Goal: Information Seeking & Learning: Check status

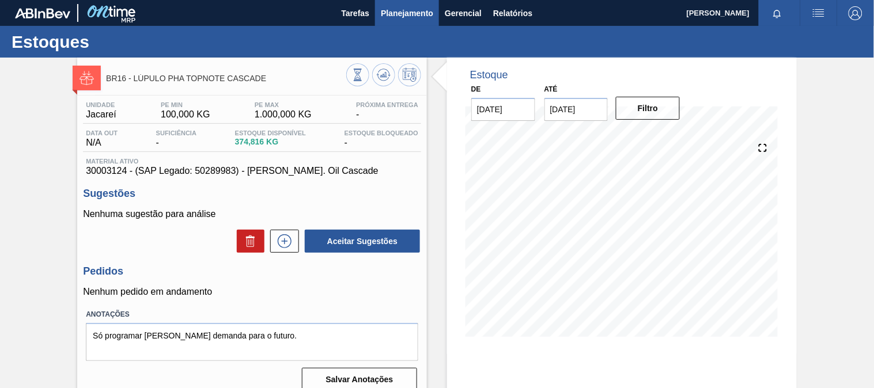
click at [422, 14] on span "Planejamento" at bounding box center [407, 13] width 52 height 14
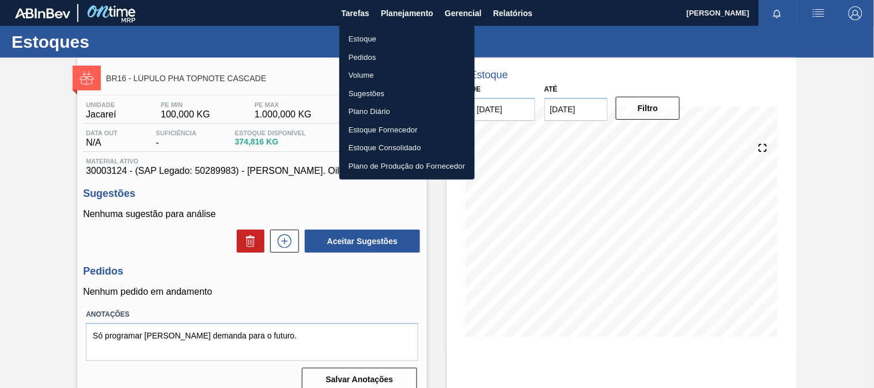
click at [359, 39] on li "Estoque" at bounding box center [406, 39] width 135 height 18
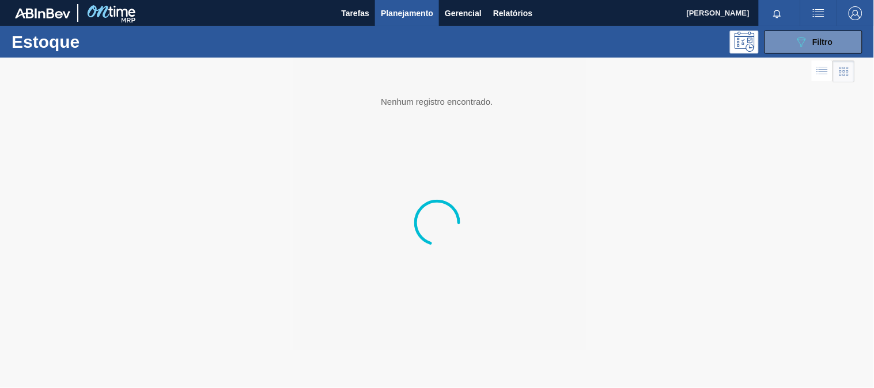
click at [791, 38] on button "089F7B8B-B2A5-4AFE-B5C0-19BA573D28AC Filtro" at bounding box center [814, 42] width 98 height 23
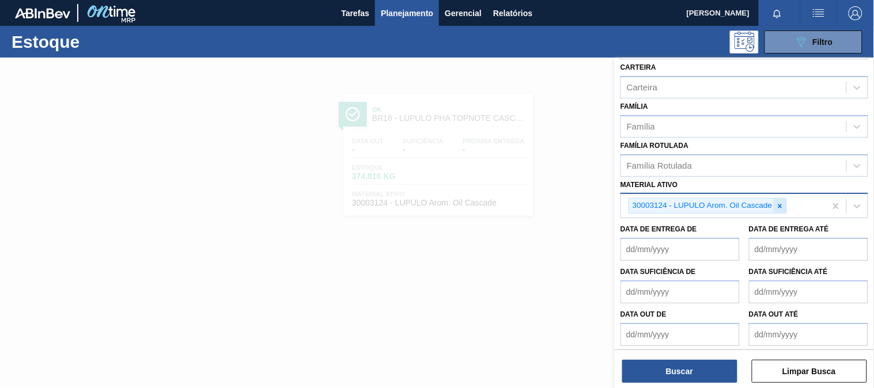
click at [778, 207] on div at bounding box center [780, 206] width 13 height 14
paste ativo "30033729"
type ativo "30033729"
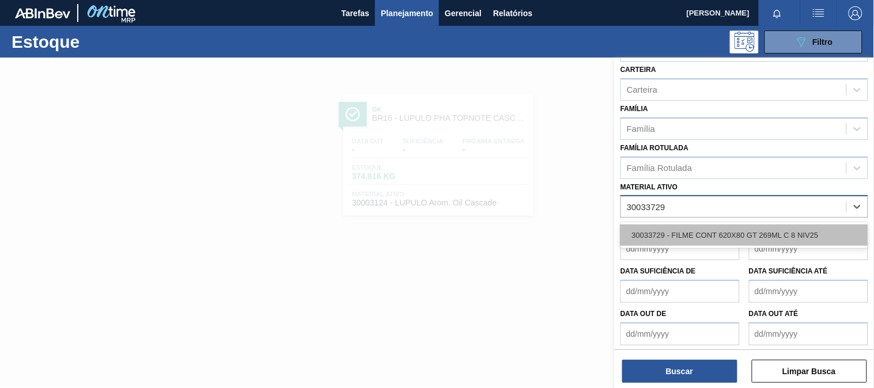
click at [686, 238] on div "30033729 - FILME CONT 620X80 GT 269ML C 8 NIV25" at bounding box center [745, 235] width 248 height 21
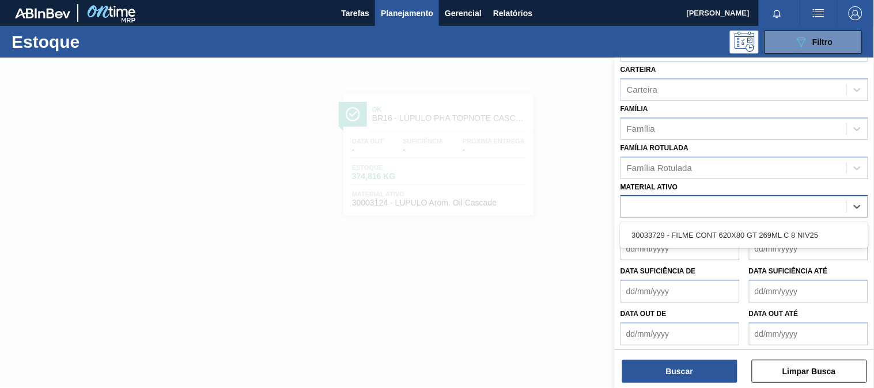
scroll to position [160, 0]
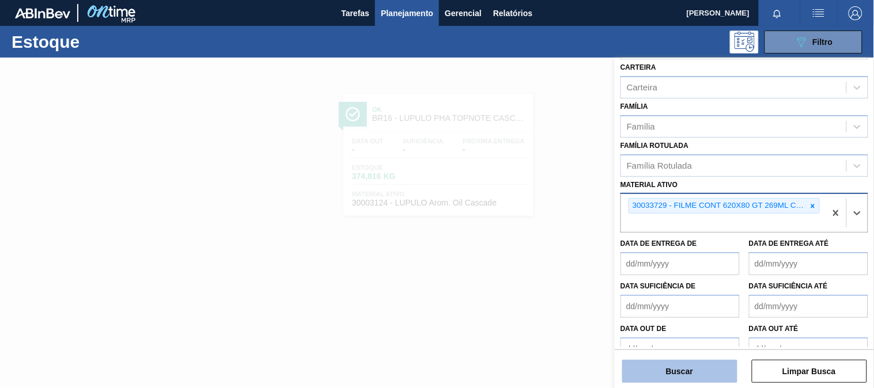
click at [692, 364] on button "Buscar" at bounding box center [679, 371] width 115 height 23
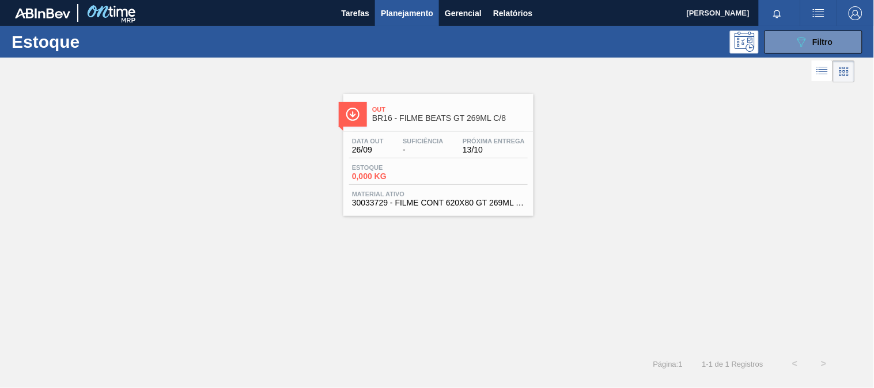
click at [477, 171] on div "Estoque 0,000 KG" at bounding box center [438, 174] width 179 height 21
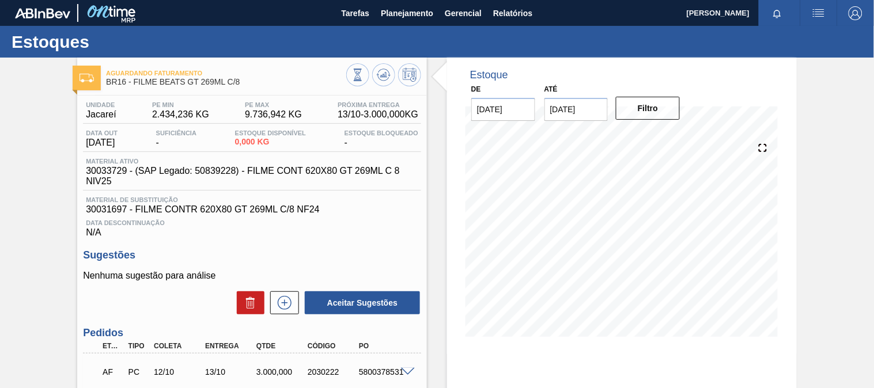
click at [289, 233] on div "Data Descontinuação N/A" at bounding box center [252, 226] width 338 height 23
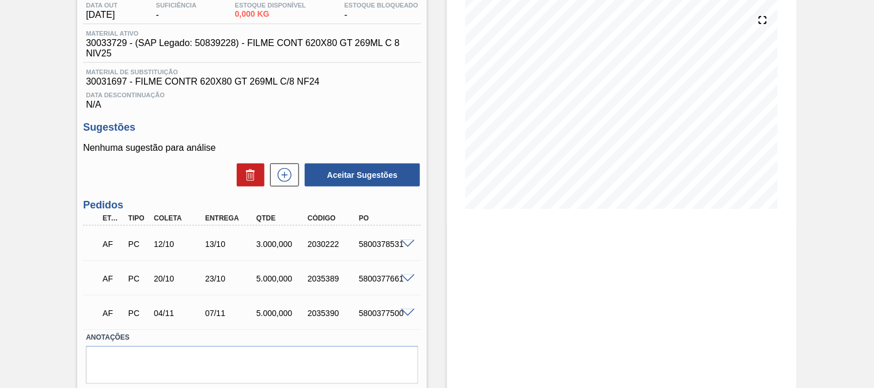
click at [371, 246] on div "5800378531" at bounding box center [384, 244] width 56 height 9
copy div "5800378531"
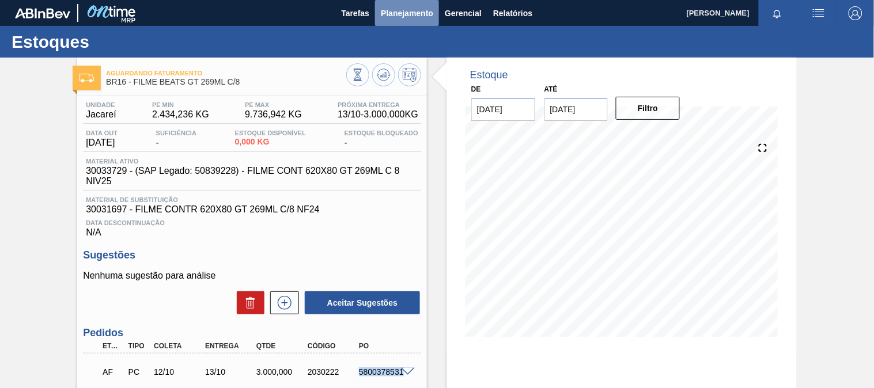
click at [410, 14] on span "Planejamento" at bounding box center [407, 13] width 52 height 14
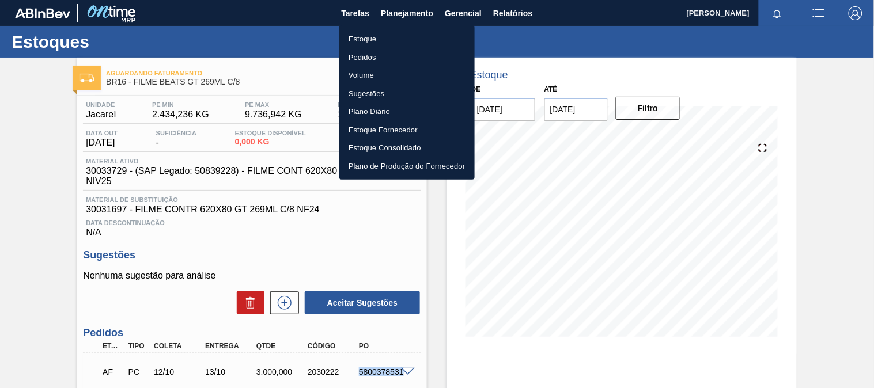
click at [383, 32] on li "Estoque" at bounding box center [406, 39] width 135 height 18
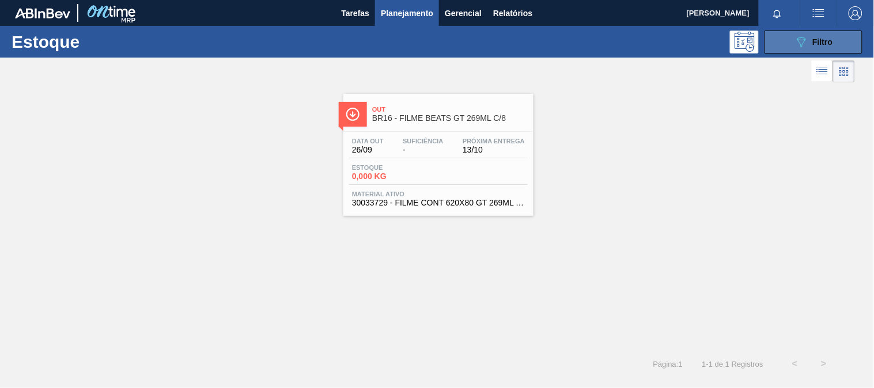
click at [816, 44] on span "Filtro" at bounding box center [823, 41] width 20 height 9
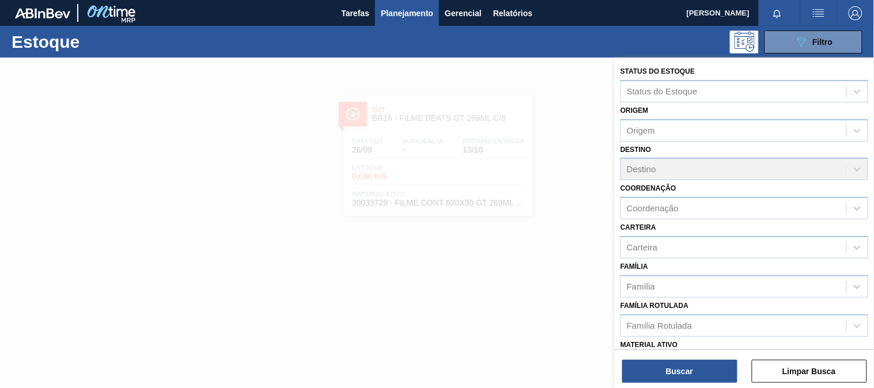
scroll to position [64, 0]
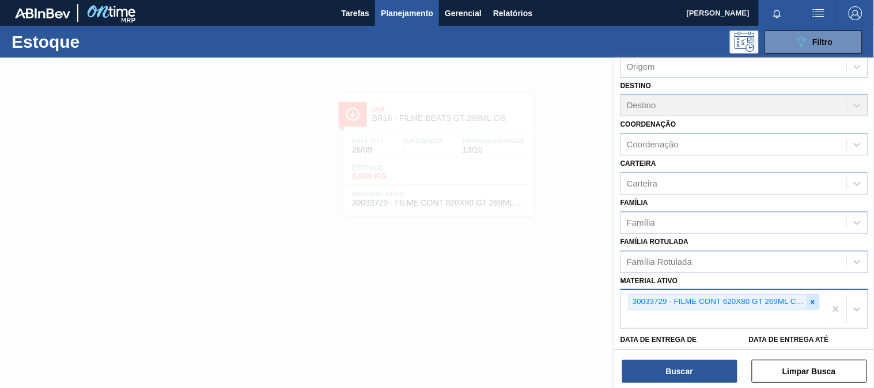
click at [811, 299] on icon at bounding box center [813, 303] width 8 height 8
paste ativo "30033775"
type ativo "30033775"
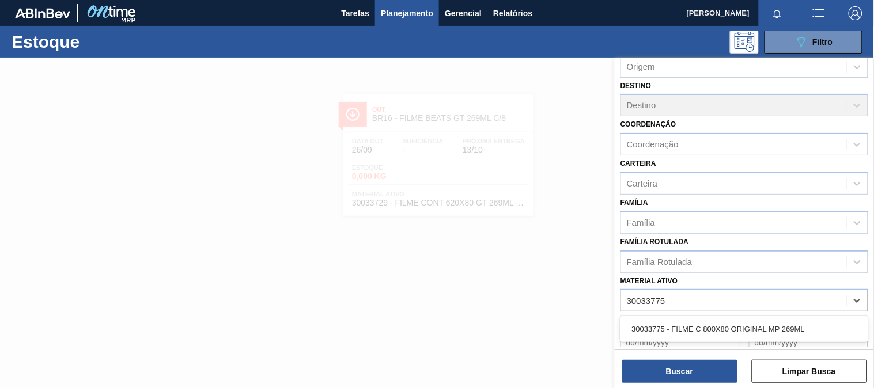
click at [683, 324] on div "30033775 - FILME C 800X80 ORIGINAL MP 269ML" at bounding box center [745, 329] width 248 height 21
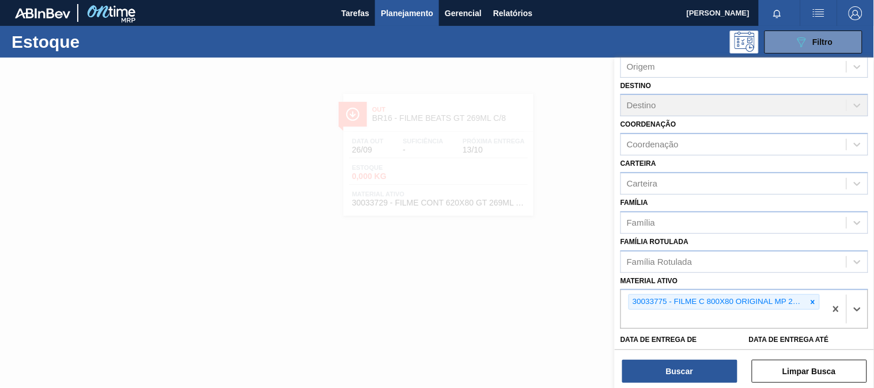
click at [678, 358] on div "Buscar Limpar Busca" at bounding box center [744, 366] width 259 height 32
click at [677, 367] on button "Buscar" at bounding box center [679, 371] width 115 height 23
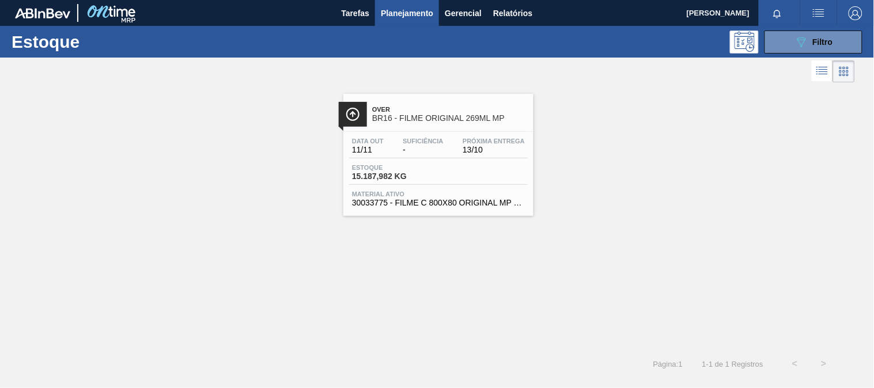
click at [460, 146] on div "Próxima Entrega 13/10" at bounding box center [494, 146] width 68 height 17
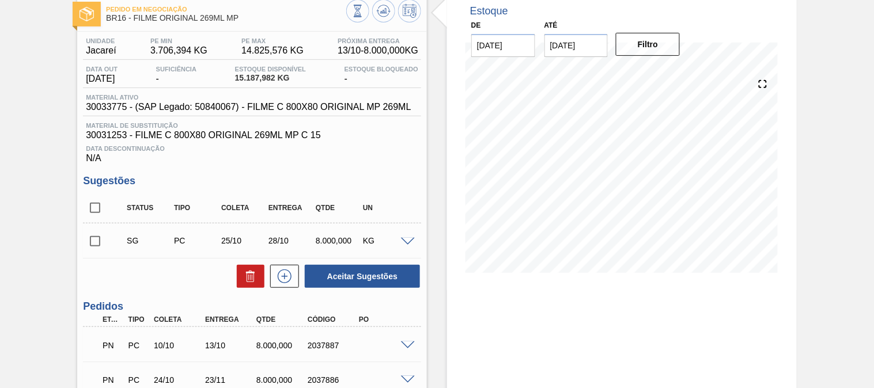
scroll to position [128, 0]
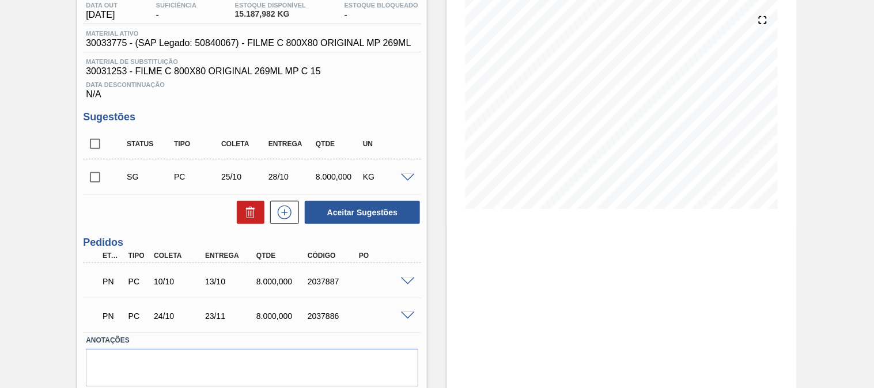
click at [406, 285] on div "PN PC 10/10 13/10 8.000,000 2037887" at bounding box center [252, 280] width 338 height 29
click at [405, 281] on span at bounding box center [408, 282] width 14 height 9
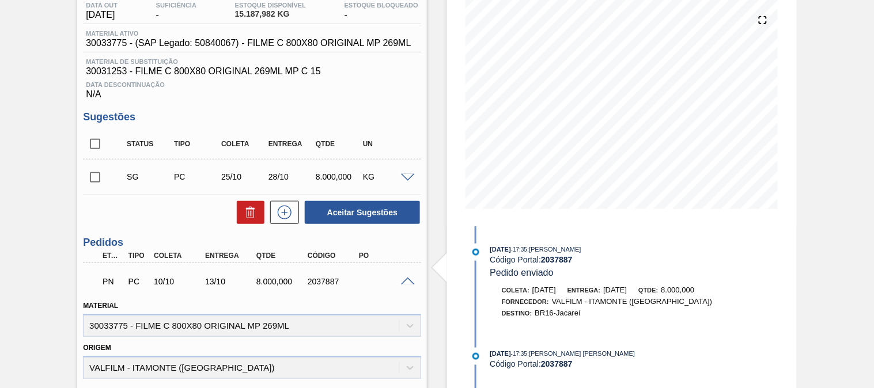
scroll to position [0, 0]
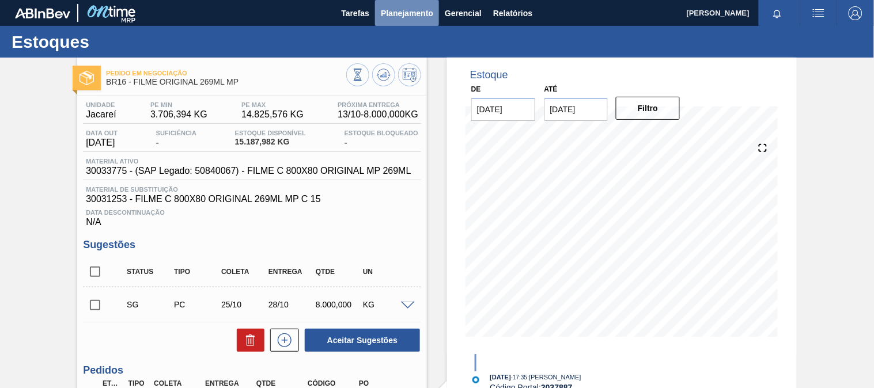
click at [406, 24] on button "Planejamento" at bounding box center [407, 13] width 64 height 26
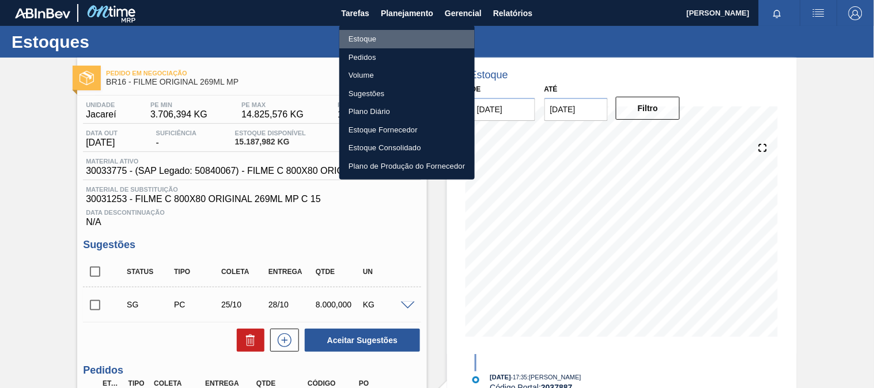
click at [361, 40] on li "Estoque" at bounding box center [406, 39] width 135 height 18
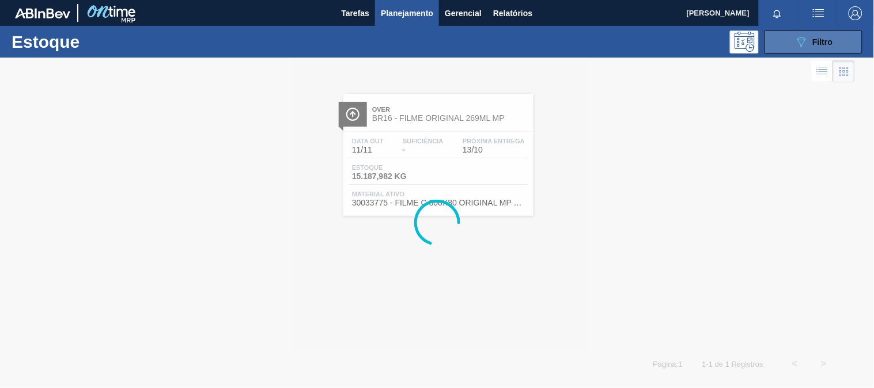
click at [800, 46] on icon "089F7B8B-B2A5-4AFE-B5C0-19BA573D28AC" at bounding box center [802, 42] width 14 height 14
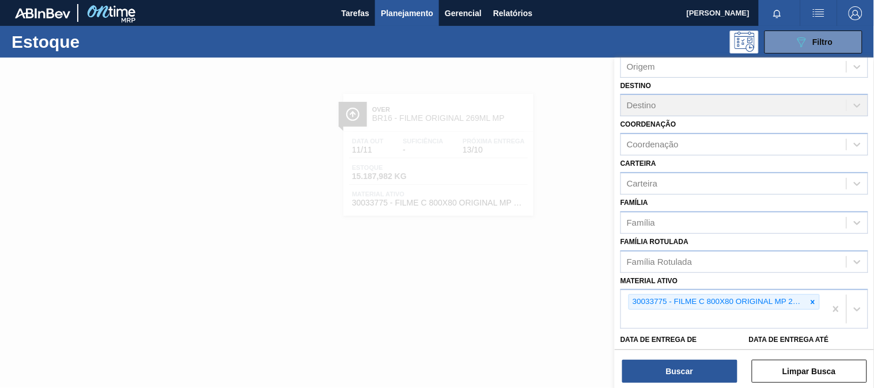
scroll to position [128, 0]
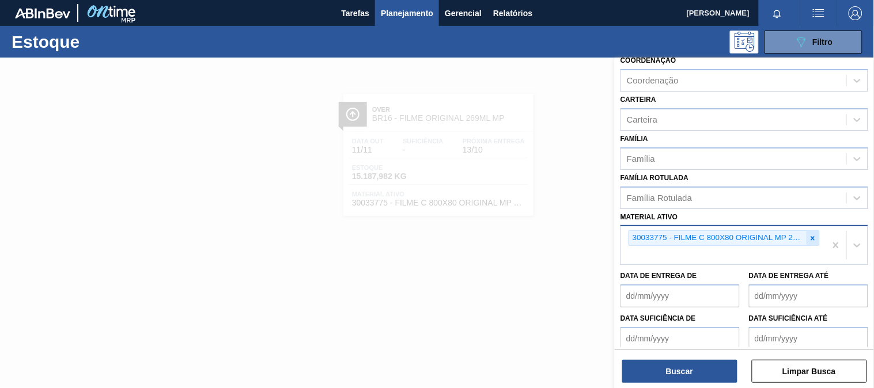
click at [811, 231] on div at bounding box center [813, 238] width 13 height 14
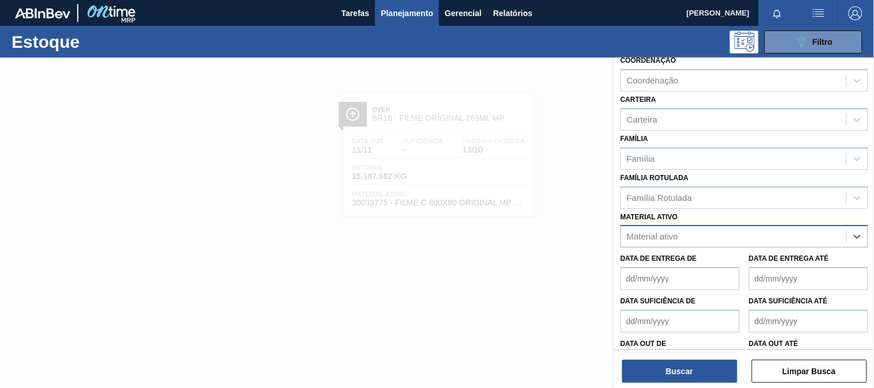
paste ativo "30031884"
type ativo "30031884"
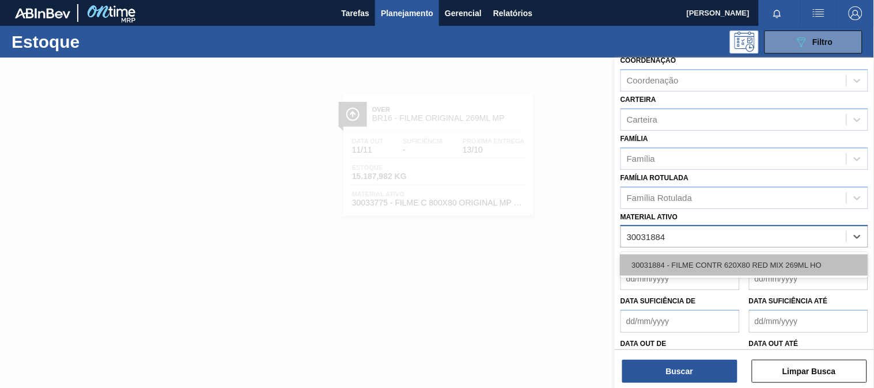
click at [716, 263] on div "30031884 - FILME CONTR 620X80 RED MIX 269ML HO" at bounding box center [745, 265] width 248 height 21
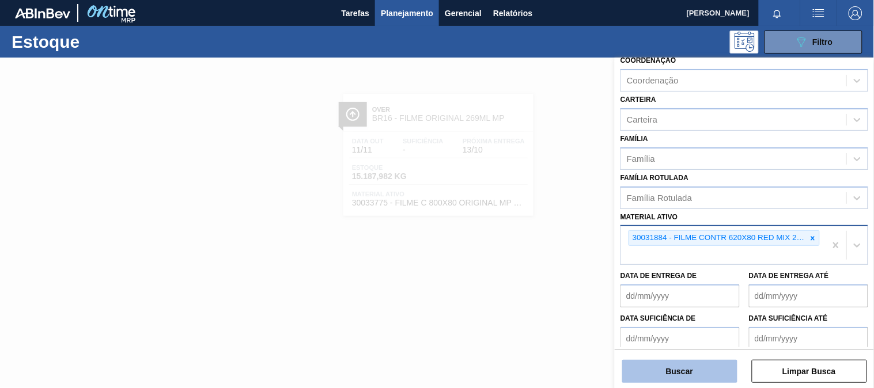
click at [706, 361] on button "Buscar" at bounding box center [679, 371] width 115 height 23
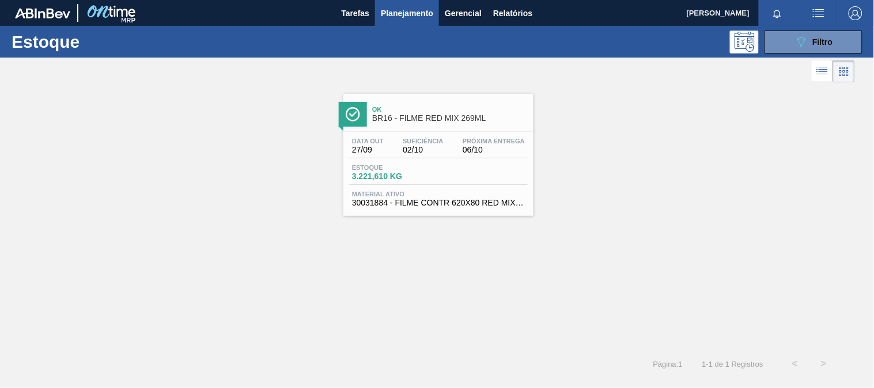
click at [452, 149] on div "Data out 27/09 Suficiência 02/10 Próxima Entrega 06/10" at bounding box center [438, 148] width 179 height 21
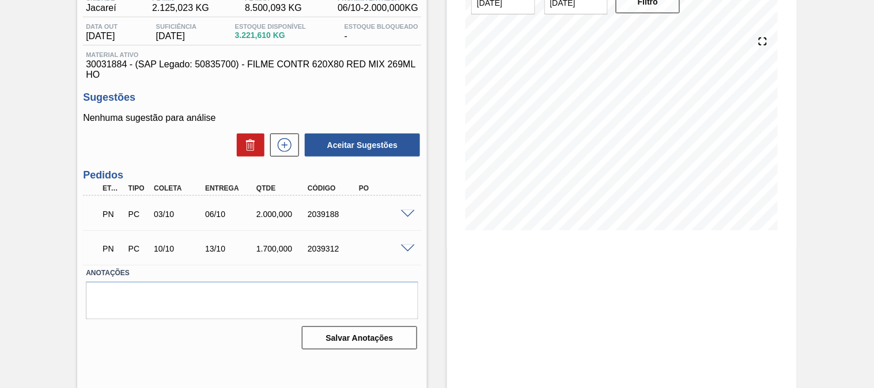
scroll to position [43, 0]
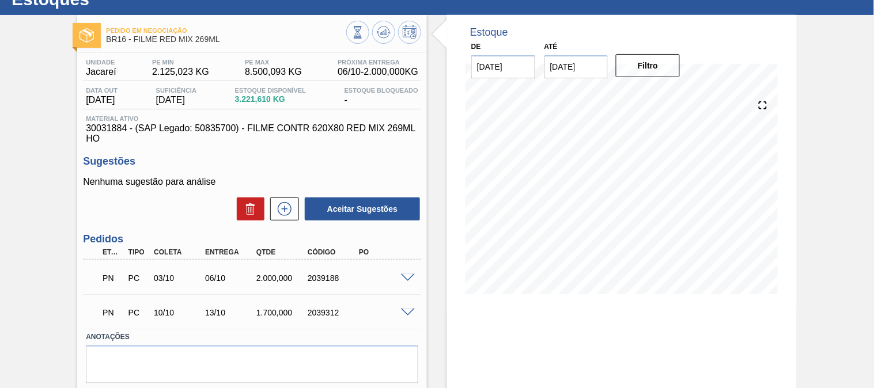
click at [405, 274] on span at bounding box center [408, 278] width 14 height 9
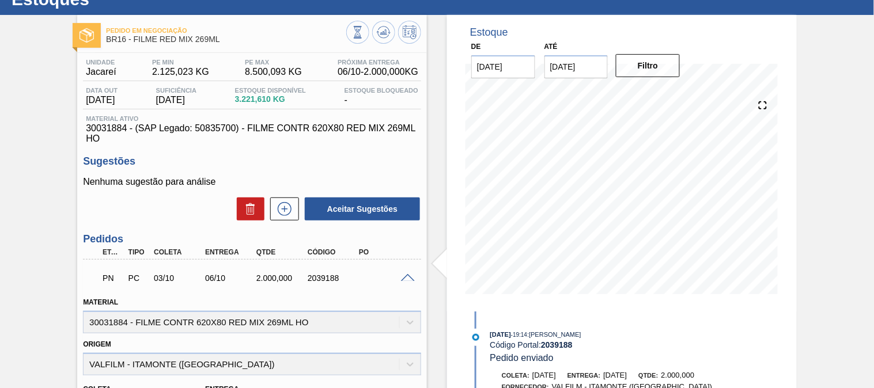
click at [322, 285] on div "PN PC 03/10 06/10 2.000,000 2039188" at bounding box center [249, 277] width 308 height 23
click at [322, 284] on div "PN PC 03/10 06/10 2.000,000 2039188" at bounding box center [249, 277] width 308 height 23
copy div "2039188"
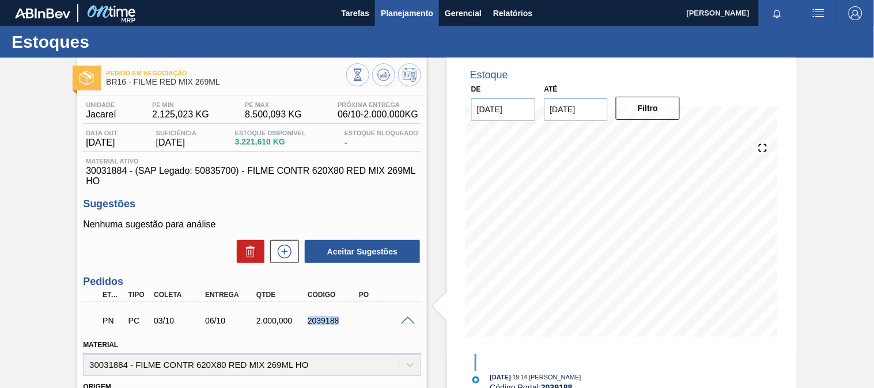
click at [428, 16] on span "Planejamento" at bounding box center [407, 13] width 52 height 14
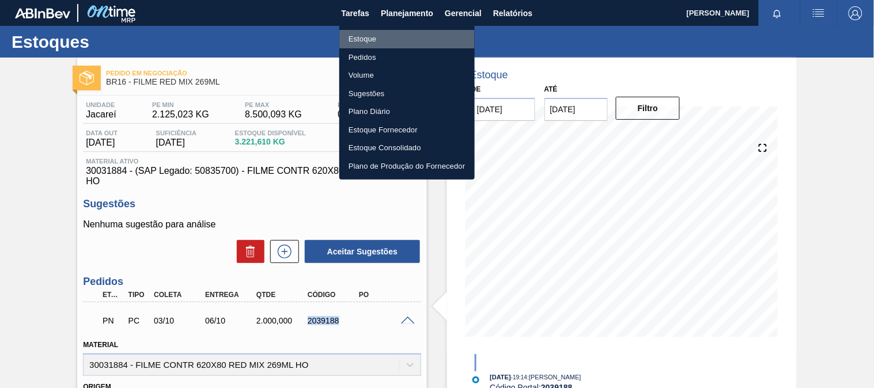
click at [376, 36] on li "Estoque" at bounding box center [406, 39] width 135 height 18
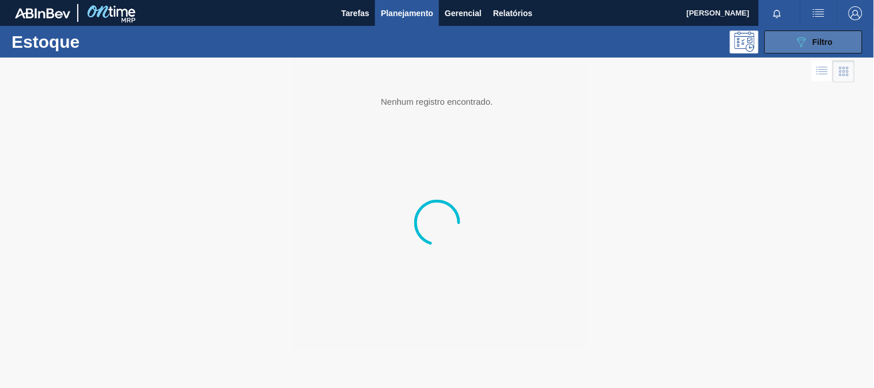
click at [822, 33] on button "089F7B8B-B2A5-4AFE-B5C0-19BA573D28AC Filtro" at bounding box center [814, 42] width 98 height 23
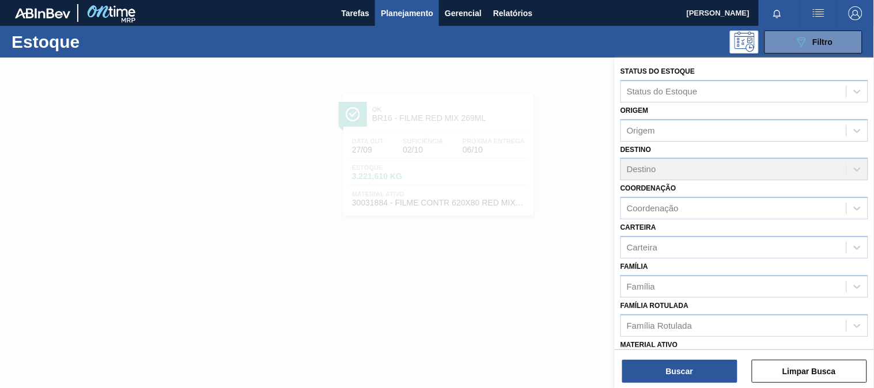
scroll to position [128, 0]
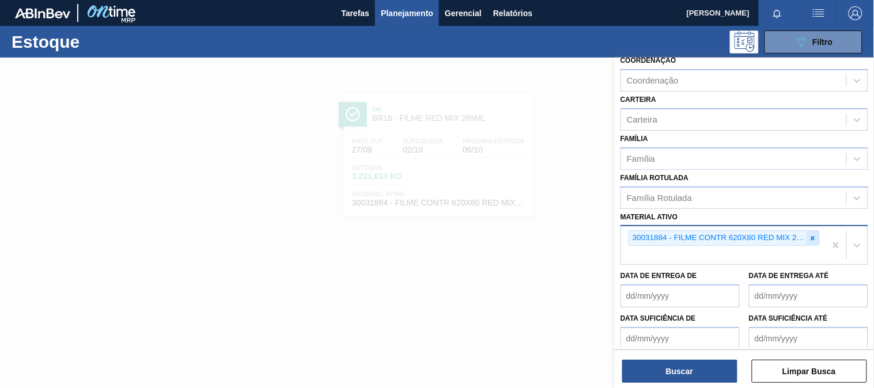
click at [817, 232] on div at bounding box center [813, 238] width 13 height 14
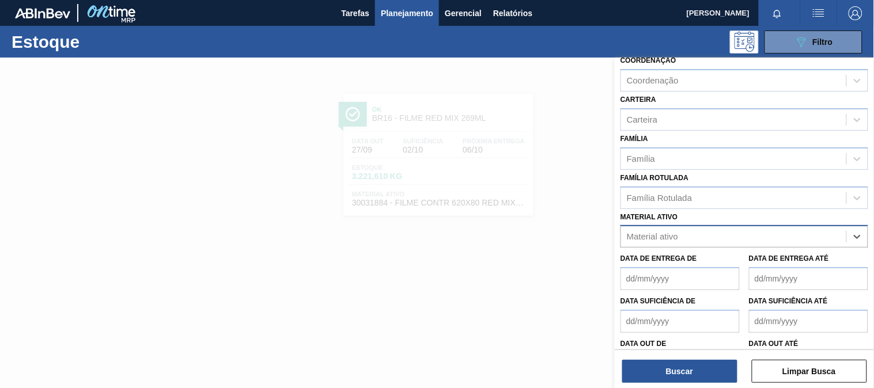
paste ativo "30034180"
type ativo "30034180"
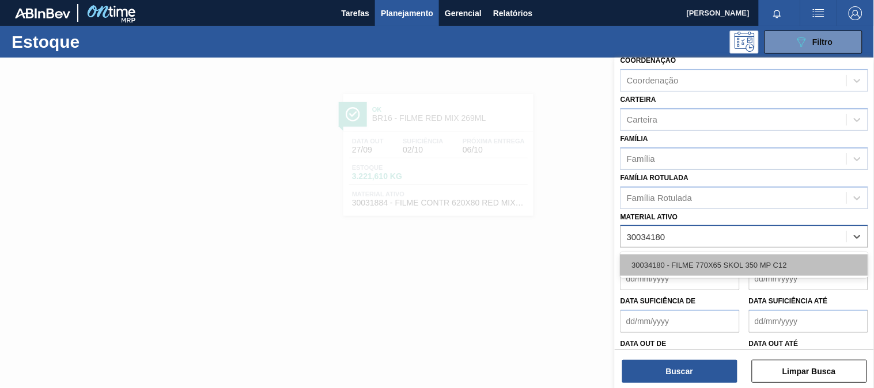
click at [676, 270] on div "30034180 - FILME 770X65 SKOL 350 MP C12" at bounding box center [745, 265] width 248 height 21
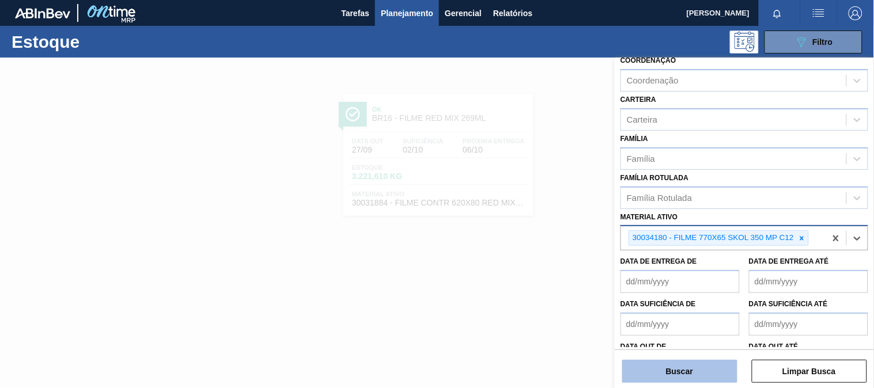
click at [686, 365] on button "Buscar" at bounding box center [679, 371] width 115 height 23
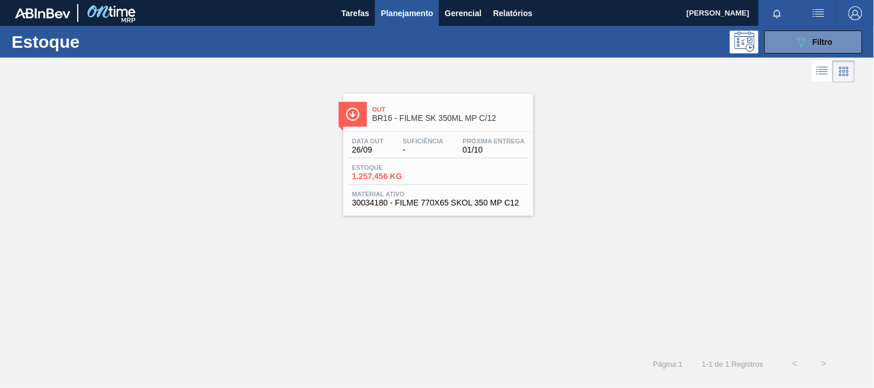
click at [370, 153] on span "26/09" at bounding box center [368, 150] width 32 height 9
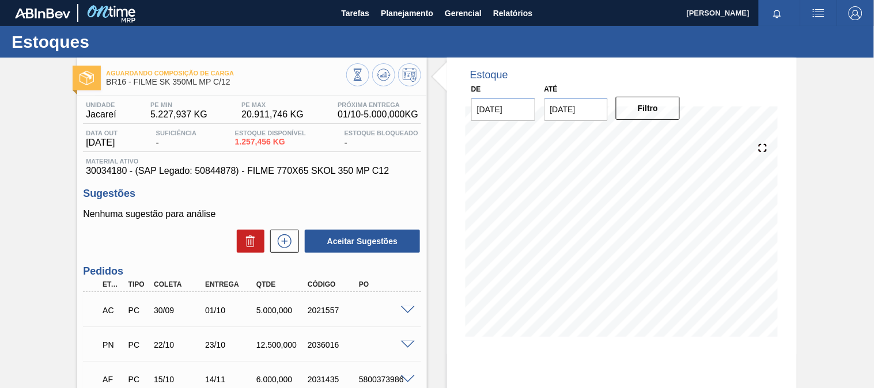
click at [289, 277] on h3 "Pedidos" at bounding box center [252, 272] width 338 height 12
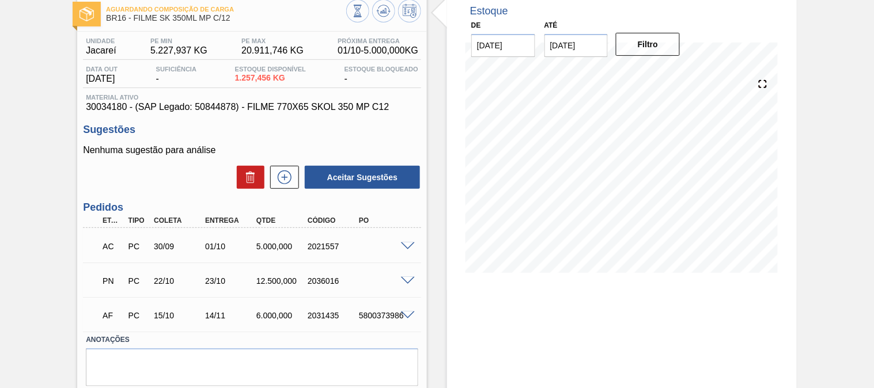
click at [413, 243] on span at bounding box center [408, 247] width 14 height 9
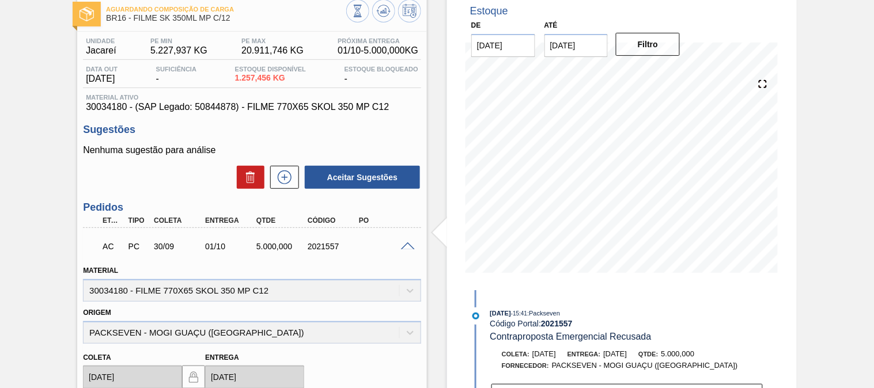
click at [405, 250] on div "AC PC 30/09 01/10 5.000,000 2021557" at bounding box center [252, 245] width 338 height 29
click at [405, 244] on span at bounding box center [408, 247] width 14 height 9
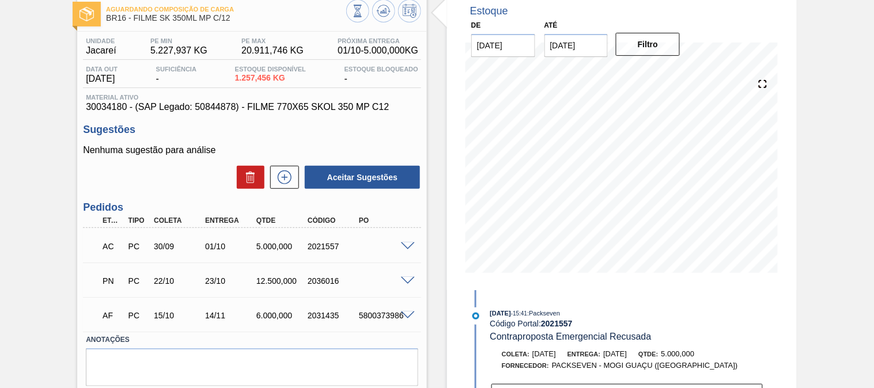
click at [404, 281] on span at bounding box center [408, 281] width 14 height 9
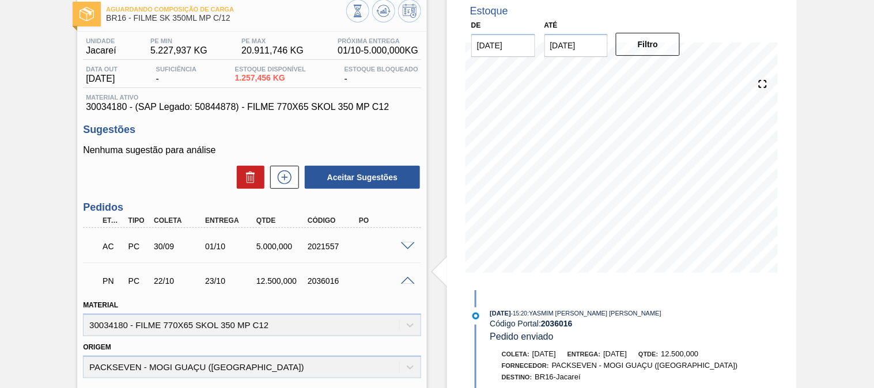
click at [412, 248] on span at bounding box center [408, 247] width 14 height 9
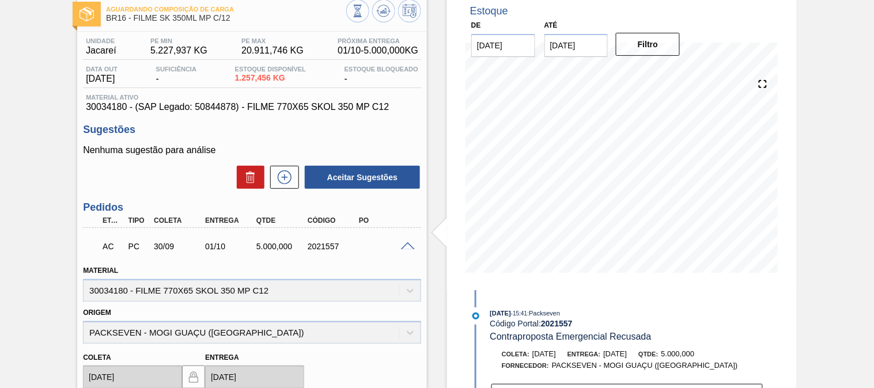
click at [324, 250] on div "2021557" at bounding box center [333, 246] width 56 height 9
copy div "2021557"
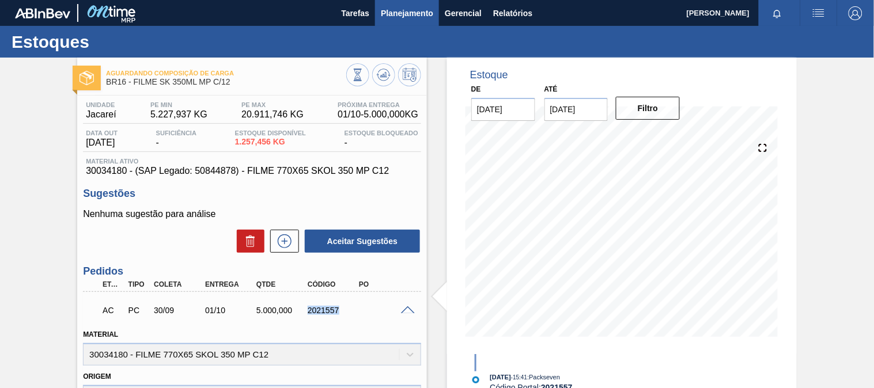
click at [428, 10] on span "Planejamento" at bounding box center [407, 13] width 52 height 14
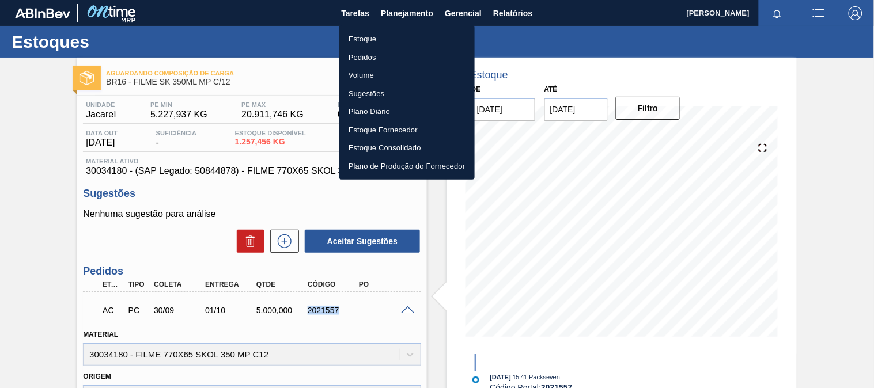
click at [372, 37] on li "Estoque" at bounding box center [406, 39] width 135 height 18
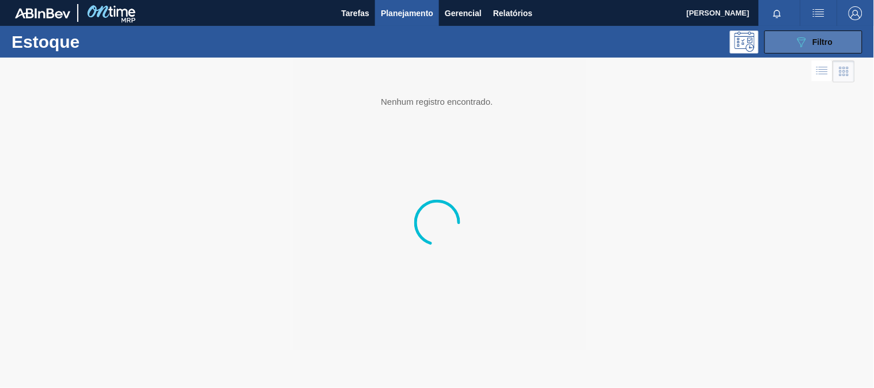
click at [777, 40] on button "089F7B8B-B2A5-4AFE-B5C0-19BA573D28AC Filtro" at bounding box center [814, 42] width 98 height 23
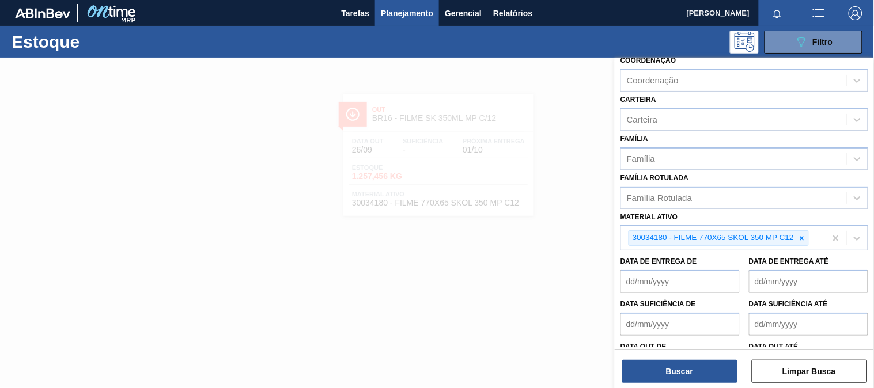
scroll to position [160, 0]
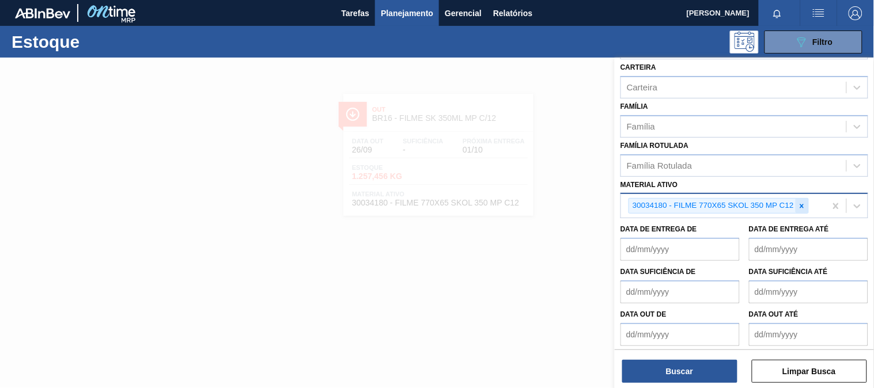
click at [803, 202] on icon at bounding box center [802, 206] width 8 height 8
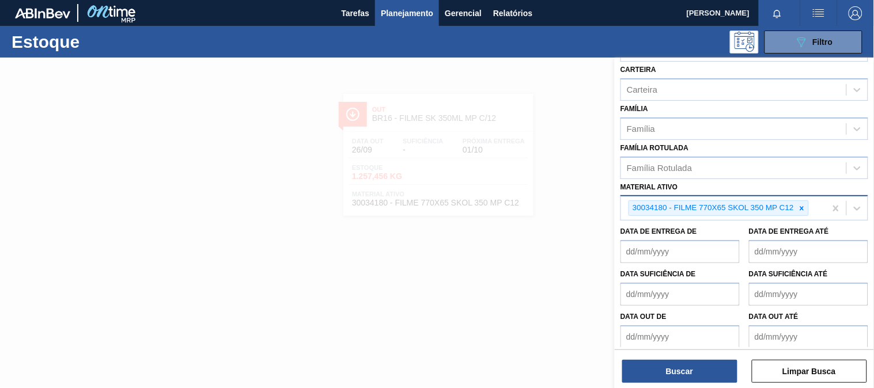
paste ativo "30034772"
type ativo "30034772"
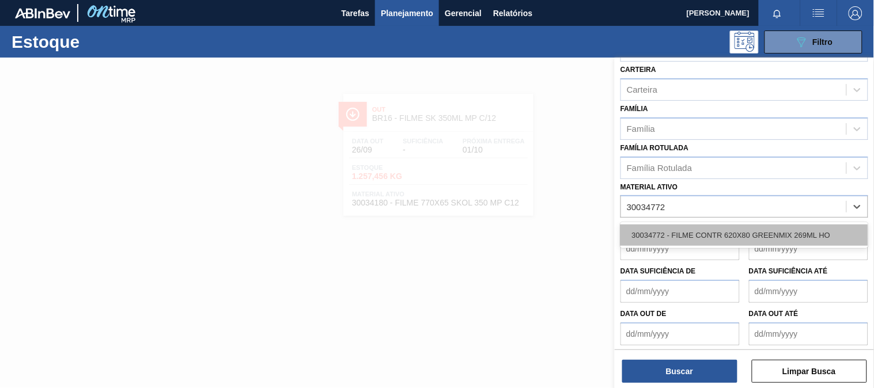
click at [738, 225] on div "30034772 - FILME CONTR 620X80 GREENMIX 269ML HO" at bounding box center [745, 235] width 248 height 21
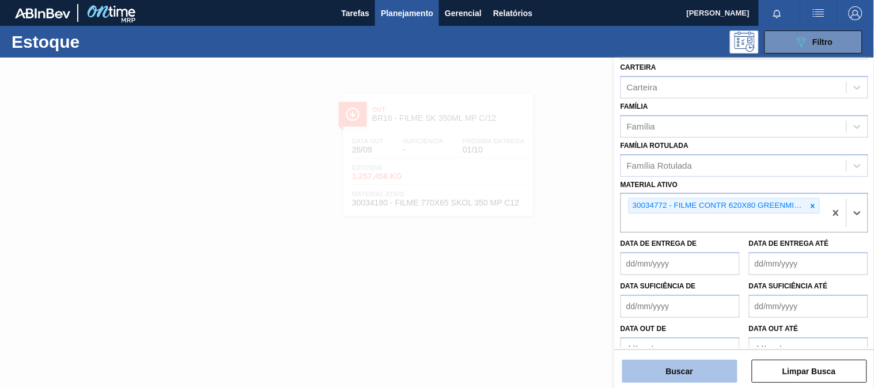
click at [673, 380] on button "Buscar" at bounding box center [679, 371] width 115 height 23
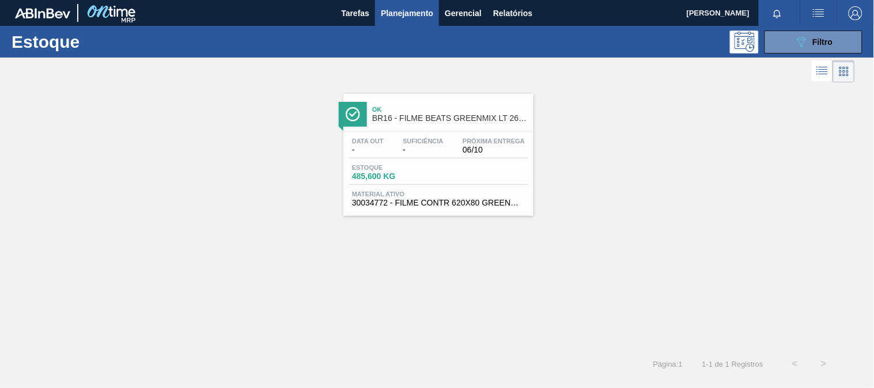
click at [439, 193] on span "Material ativo" at bounding box center [438, 194] width 173 height 7
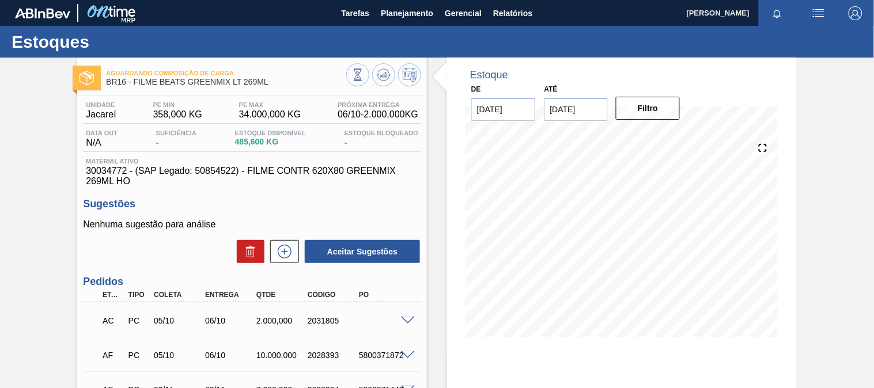
scroll to position [64, 0]
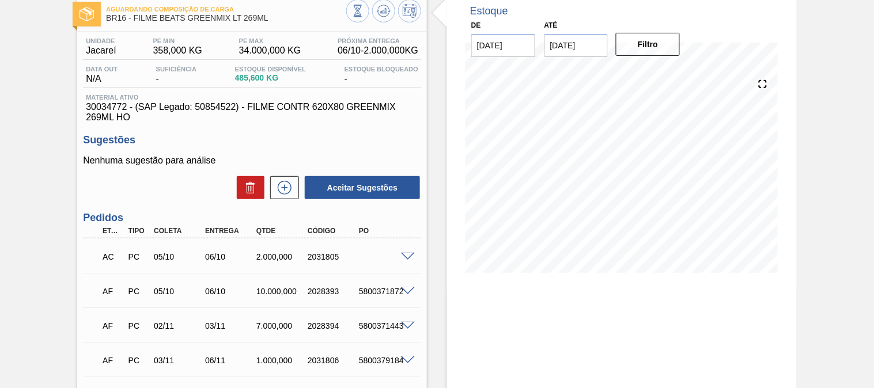
click at [405, 253] on span at bounding box center [408, 257] width 14 height 9
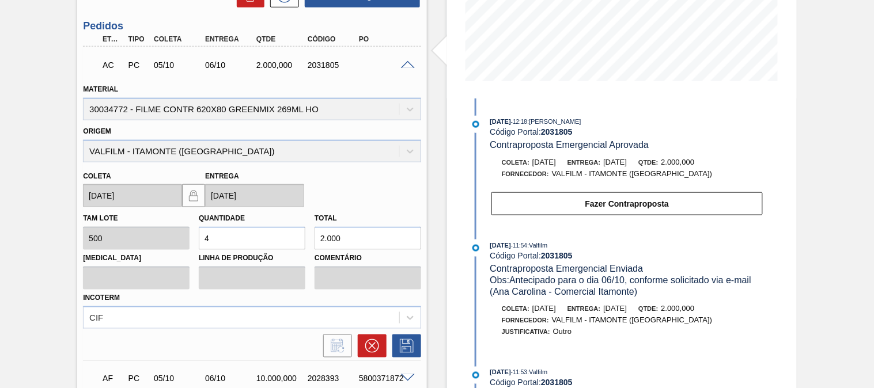
scroll to position [384, 0]
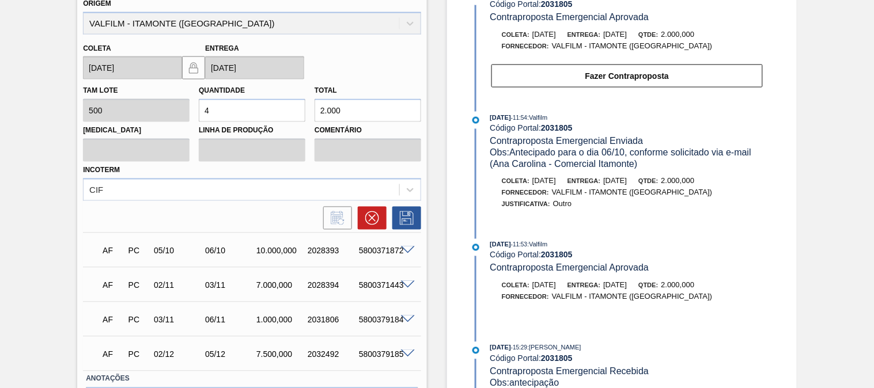
click at [383, 250] on div "5800371872" at bounding box center [384, 251] width 56 height 9
copy div "5800371872"
